Goal: Information Seeking & Learning: Learn about a topic

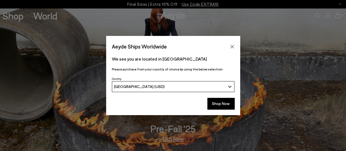
click at [234, 46] on button "Close" at bounding box center [232, 46] width 8 height 8
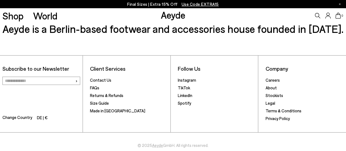
scroll to position [744, 0]
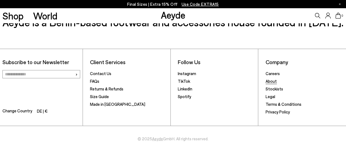
click at [273, 82] on link "About" at bounding box center [271, 81] width 11 height 5
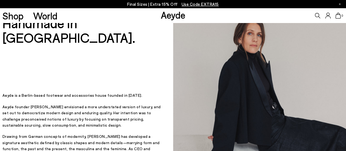
scroll to position [55, 0]
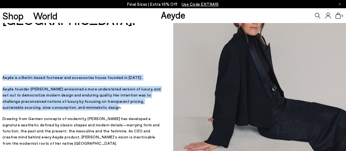
drag, startPoint x: 79, startPoint y: 115, endPoint x: 0, endPoint y: 83, distance: 85.4
click at [0, 83] on div "Designed in Berlin, Handmade in Italy. Designed in Berlin, Handmade in Italy. A…" at bounding box center [86, 80] width 173 height 225
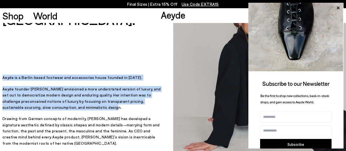
copy div "Aeyde is a Berlin-based footwear and accessories house founded in 2015. Aeyde f…"
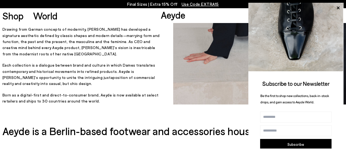
scroll to position [120, 0]
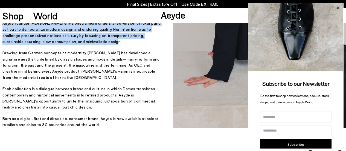
click at [337, 8] on icon at bounding box center [338, 7] width 7 height 7
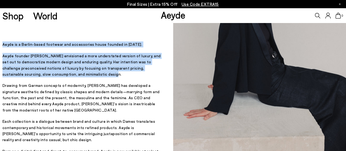
scroll to position [88, 0]
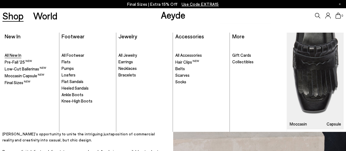
click at [15, 55] on span "All New In" at bounding box center [13, 55] width 17 height 5
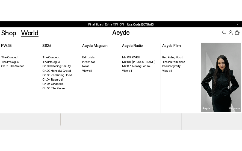
scroll to position [330, 0]
